Goal: Find specific page/section: Find specific page/section

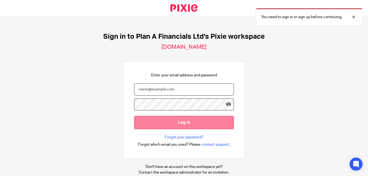
type input "[PERSON_NAME][EMAIL_ADDRESS][DOMAIN_NAME]"
click at [184, 122] on input "Log in" at bounding box center [184, 122] width 100 height 13
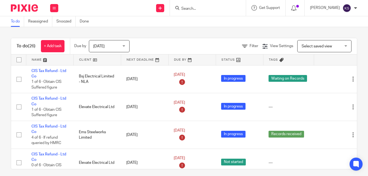
click at [194, 7] on input "Search" at bounding box center [205, 9] width 49 height 5
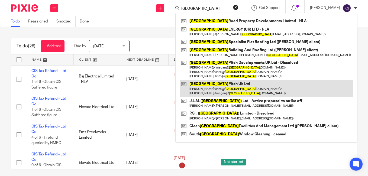
type input "essex"
click at [220, 82] on link at bounding box center [267, 88] width 174 height 17
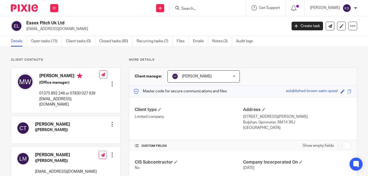
click at [193, 8] on input "Search" at bounding box center [205, 9] width 49 height 5
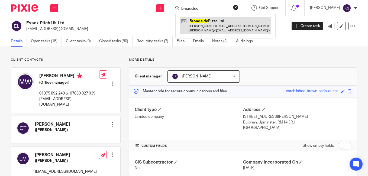
type input "broadside"
click at [220, 27] on link at bounding box center [226, 25] width 92 height 17
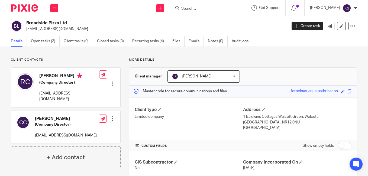
scroll to position [54, 0]
